Goal: Transaction & Acquisition: Purchase product/service

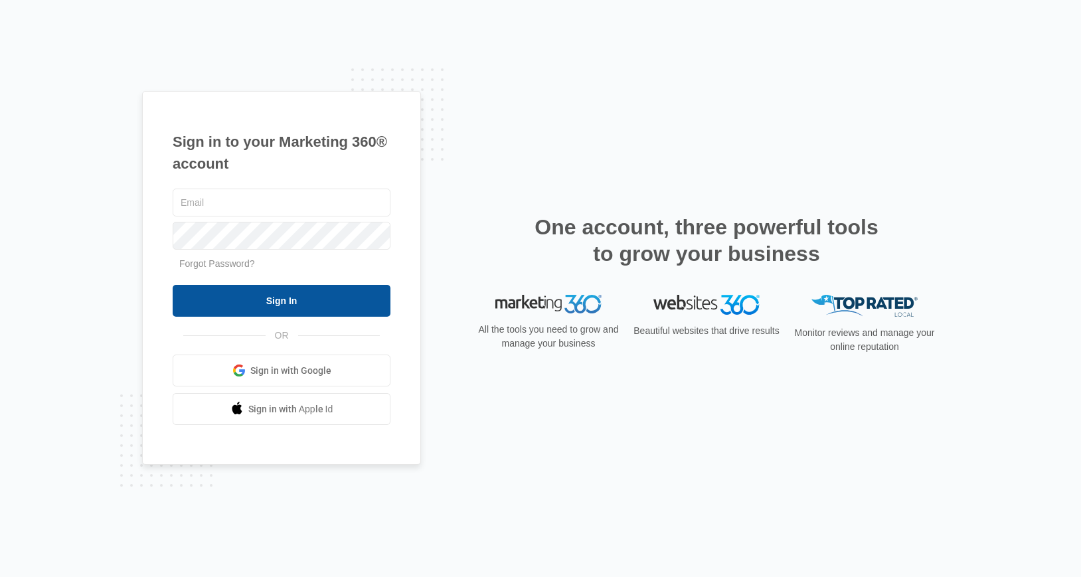
type input "[PERSON_NAME][EMAIL_ADDRESS][PERSON_NAME][DOMAIN_NAME]"
click at [306, 305] on input "Sign In" at bounding box center [282, 301] width 218 height 32
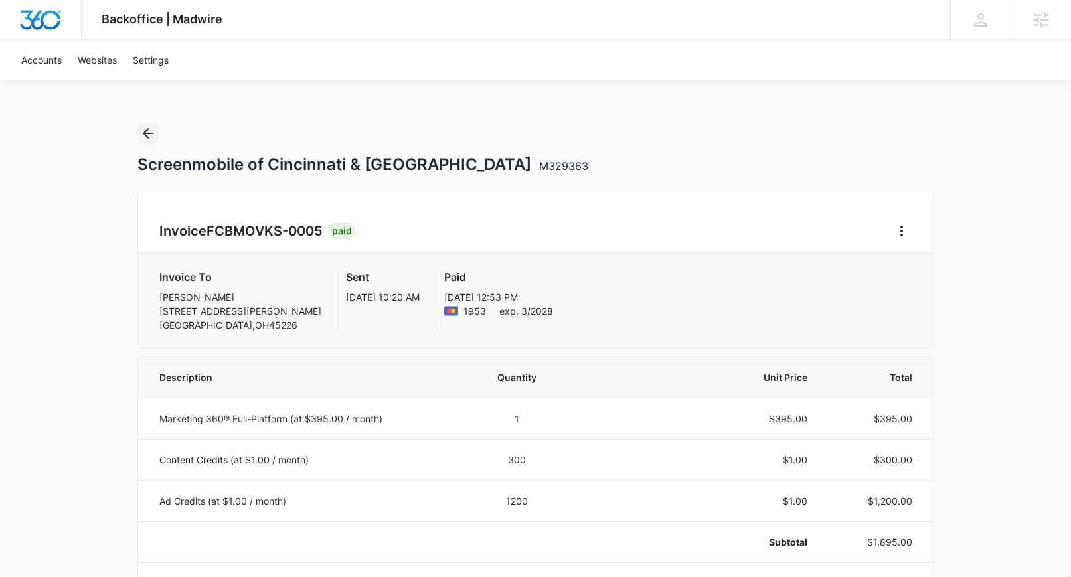
click at [159, 142] on div "Screenmobile of [GEOGRAPHIC_DATA] & [GEOGRAPHIC_DATA] M329363" at bounding box center [535, 149] width 797 height 52
click at [155, 137] on icon "Back" at bounding box center [148, 134] width 16 height 16
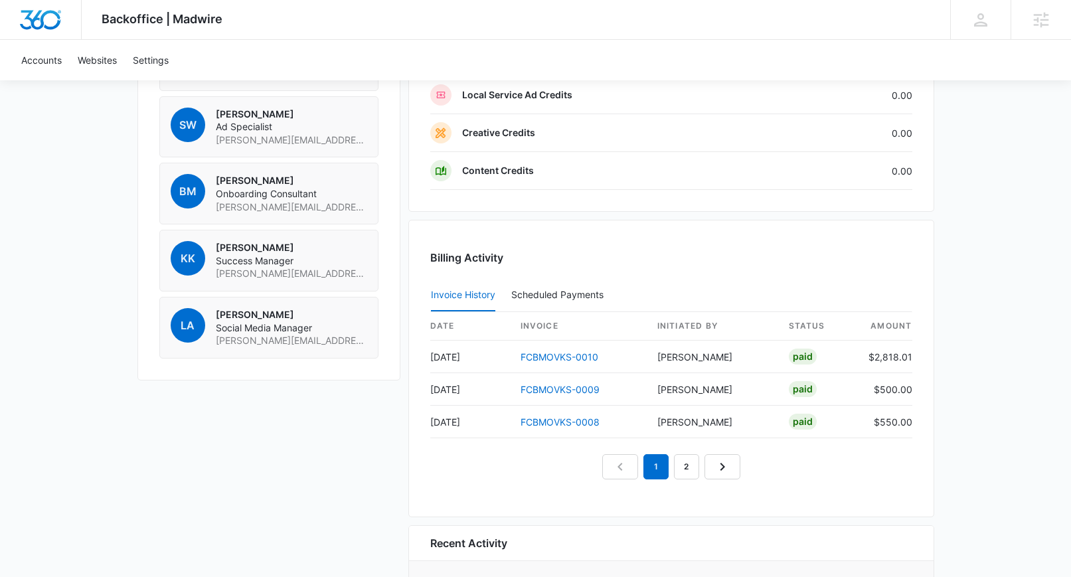
scroll to position [1149, 0]
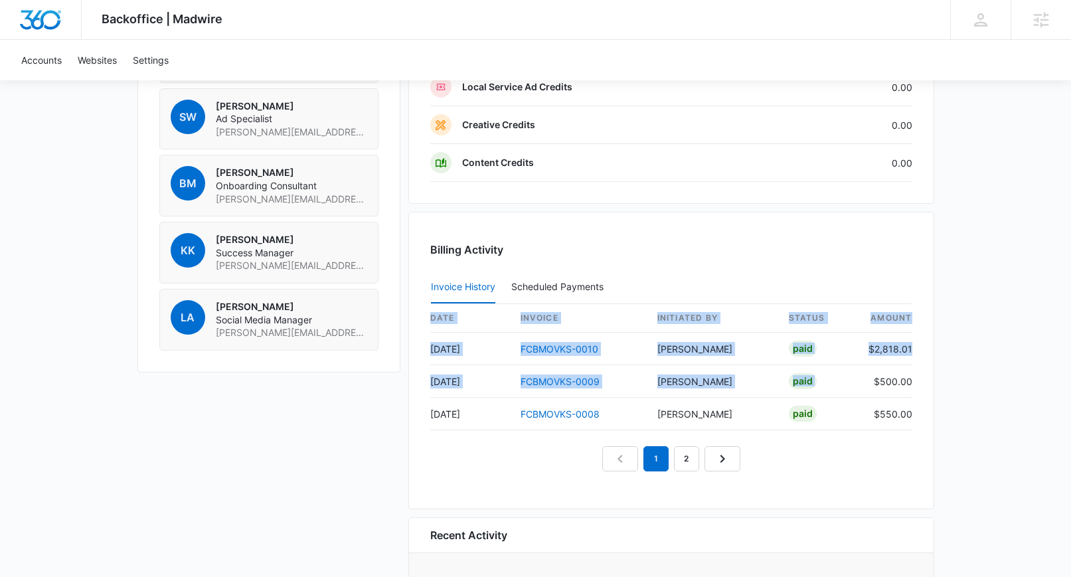
drag, startPoint x: 879, startPoint y: 383, endPoint x: 930, endPoint y: 385, distance: 51.2
click at [929, 383] on div "Billing Activity Invoice History Scheduled Payments 0 date invoice Initiated By…" at bounding box center [671, 361] width 526 height 298
click at [918, 381] on div "Billing Activity Invoice History Scheduled Payments 0 date invoice Initiated By…" at bounding box center [671, 361] width 526 height 298
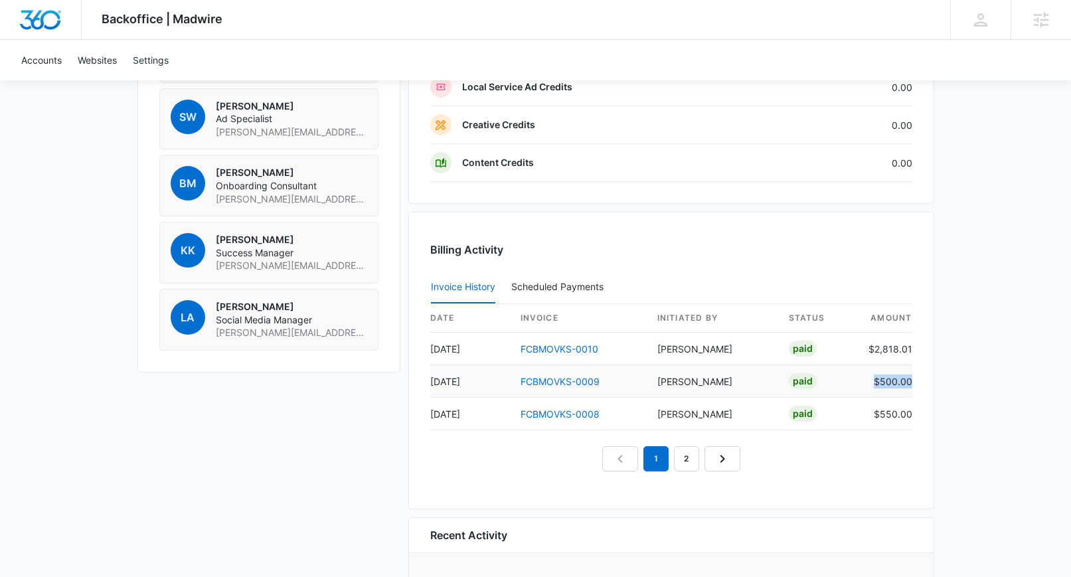
drag, startPoint x: 871, startPoint y: 379, endPoint x: 911, endPoint y: 379, distance: 39.8
click at [911, 379] on td "$500.00" at bounding box center [885, 381] width 54 height 33
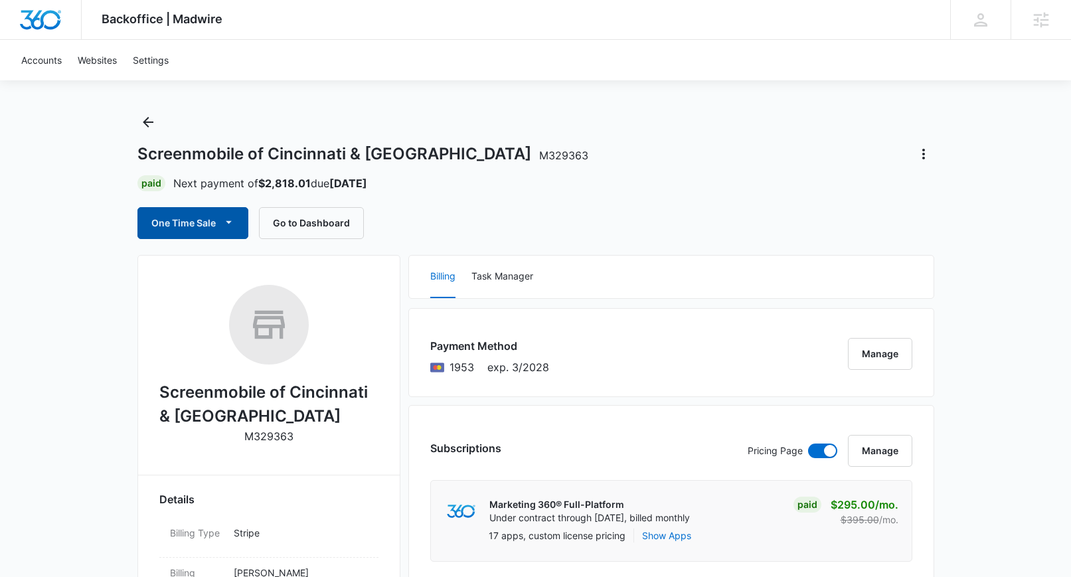
scroll to position [0, 0]
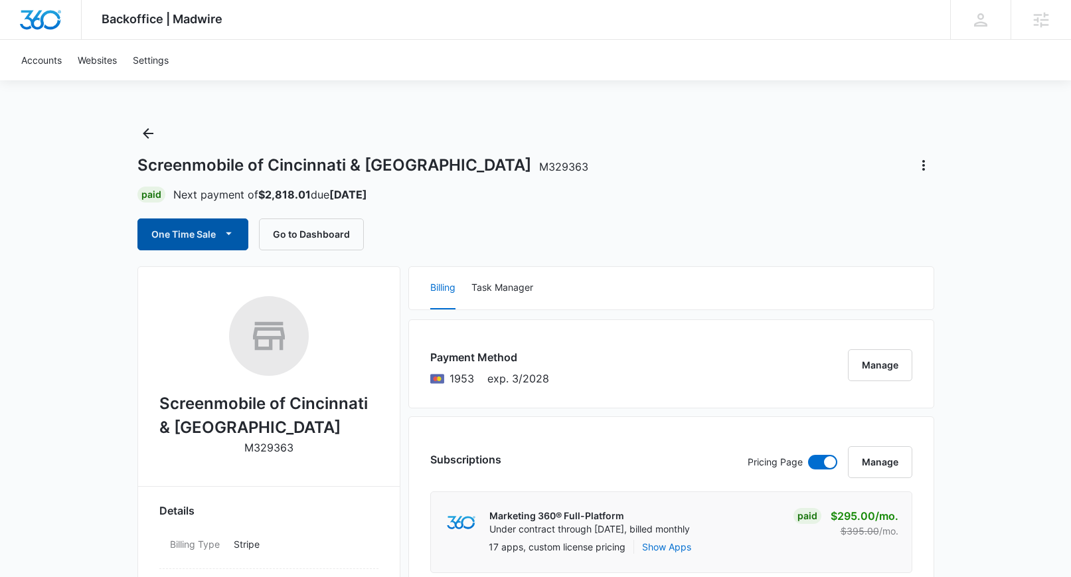
click at [160, 227] on button "One Time Sale" at bounding box center [192, 235] width 111 height 32
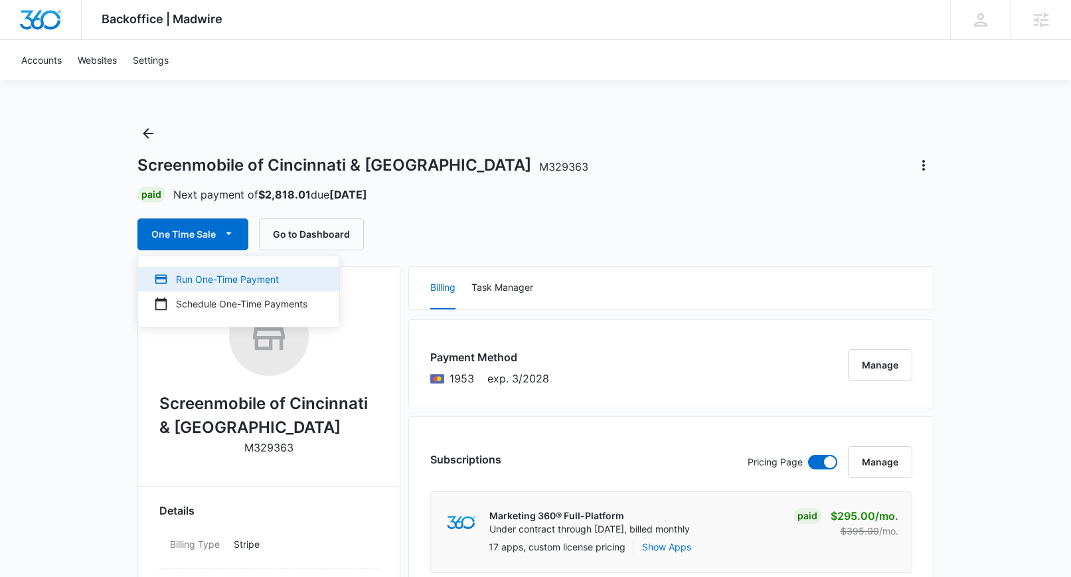
click at [193, 278] on div "Run One-Time Payment" at bounding box center [230, 279] width 153 height 14
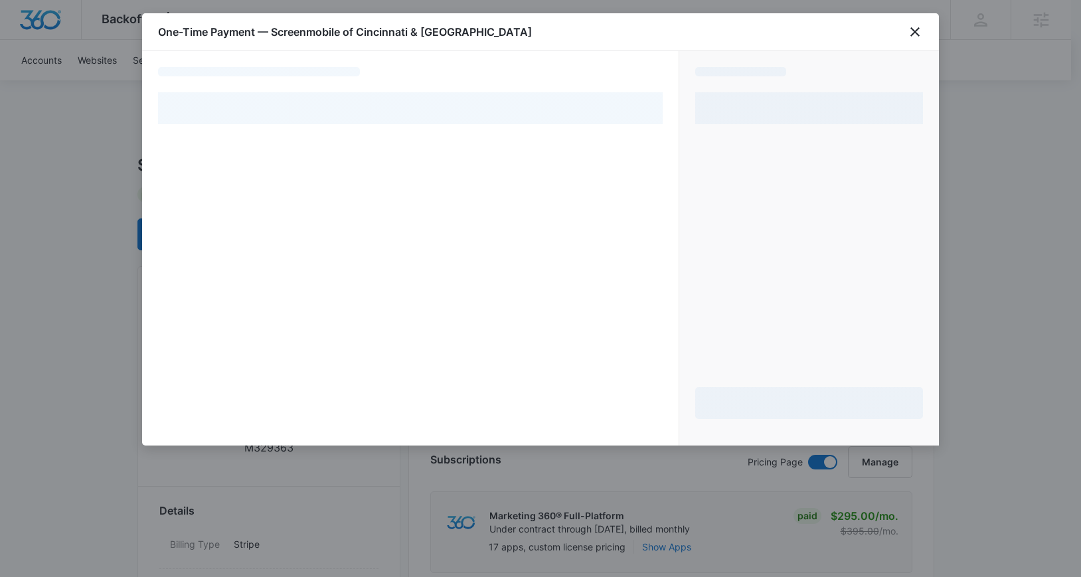
select select "pm_1RJcRLA4n8RTgNjUdhfipAYo"
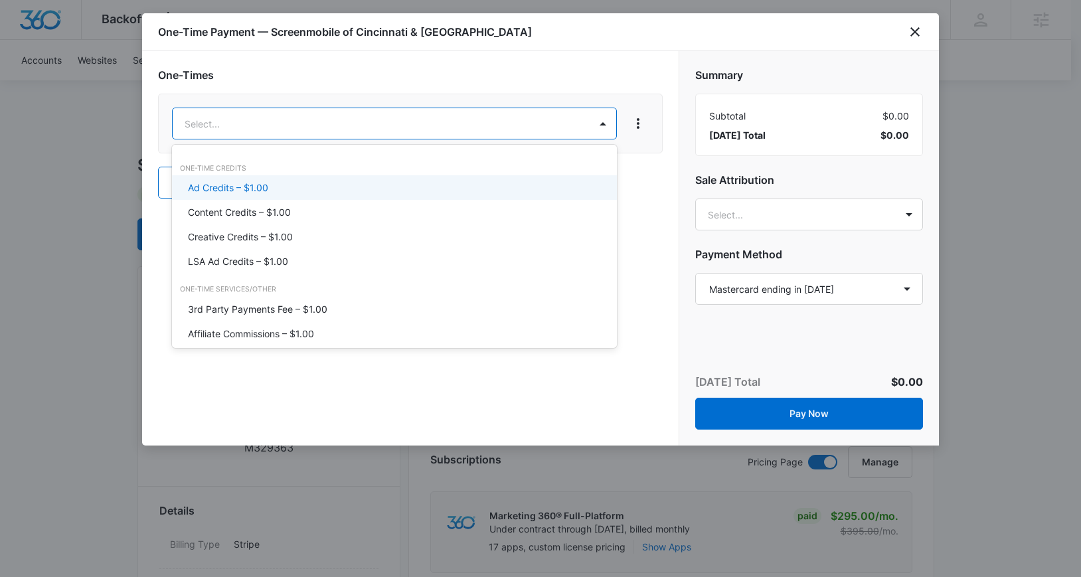
click at [250, 185] on p "Ad Credits – $1.00" at bounding box center [228, 188] width 80 height 14
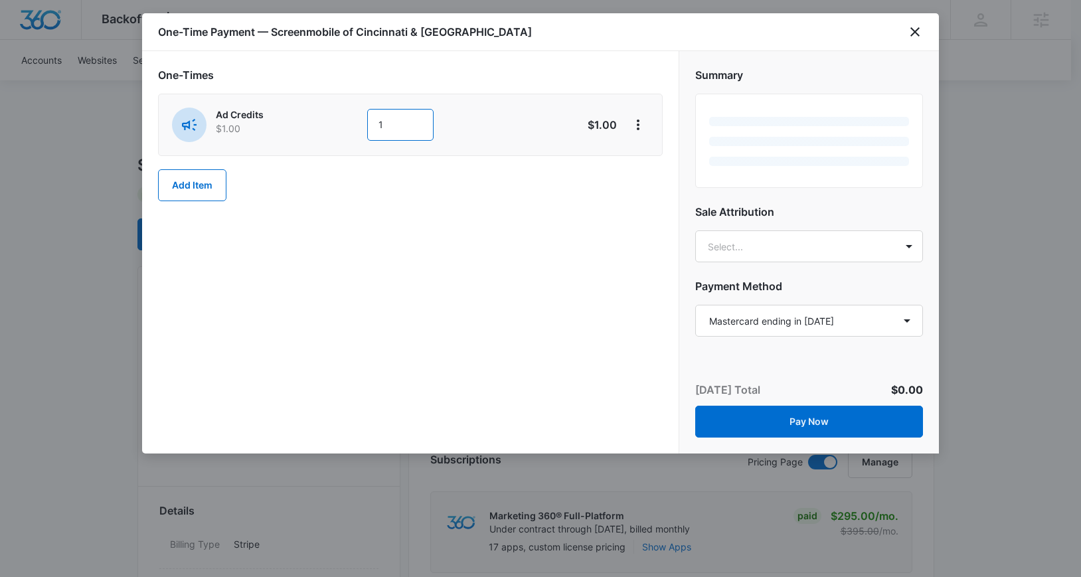
click at [400, 119] on input "1" at bounding box center [400, 125] width 66 height 32
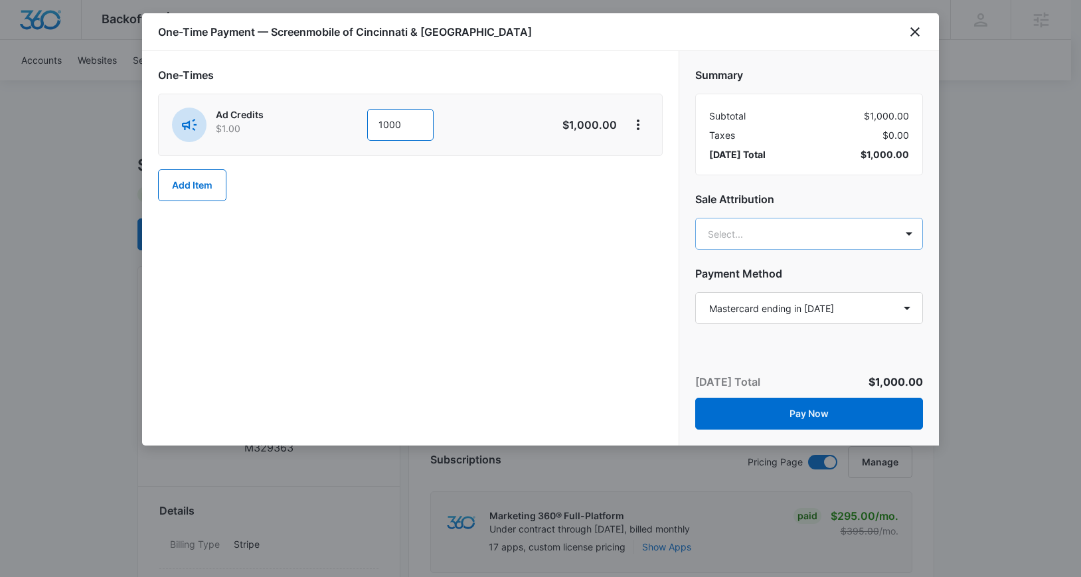
type input "1000"
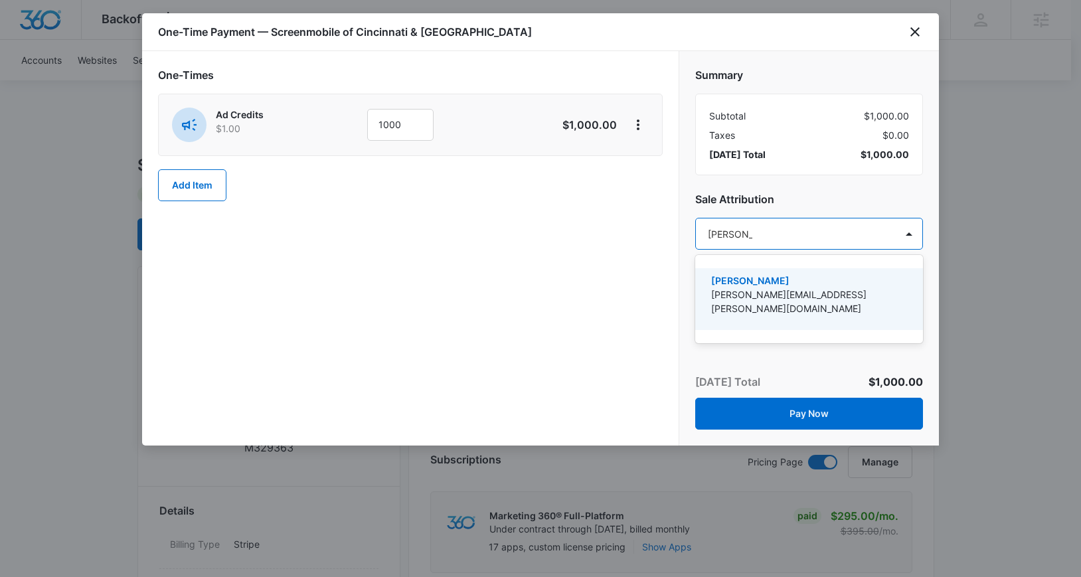
type input "[PERSON_NAME]"
click at [752, 299] on p "[PERSON_NAME][EMAIL_ADDRESS][PERSON_NAME][DOMAIN_NAME]" at bounding box center [807, 302] width 193 height 28
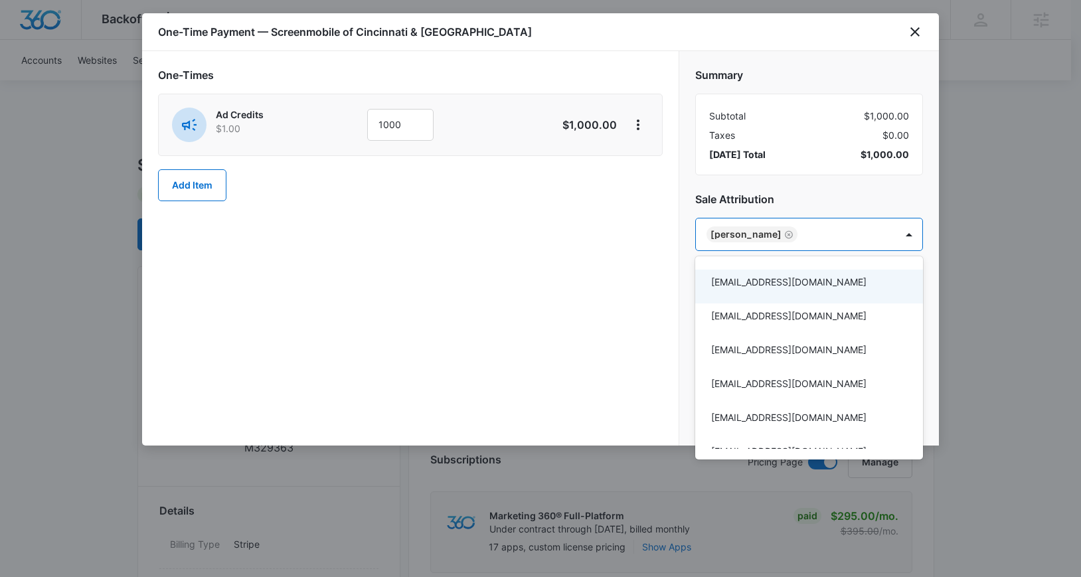
click at [571, 290] on div at bounding box center [540, 288] width 1081 height 577
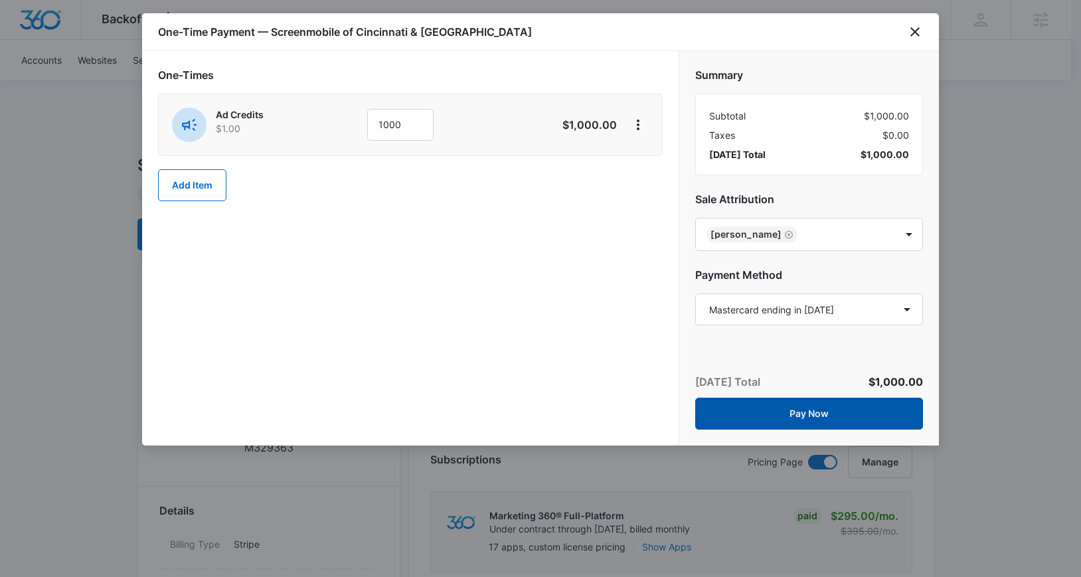
click at [812, 412] on button "Pay Now" at bounding box center [809, 414] width 228 height 32
